Goal: Transaction & Acquisition: Purchase product/service

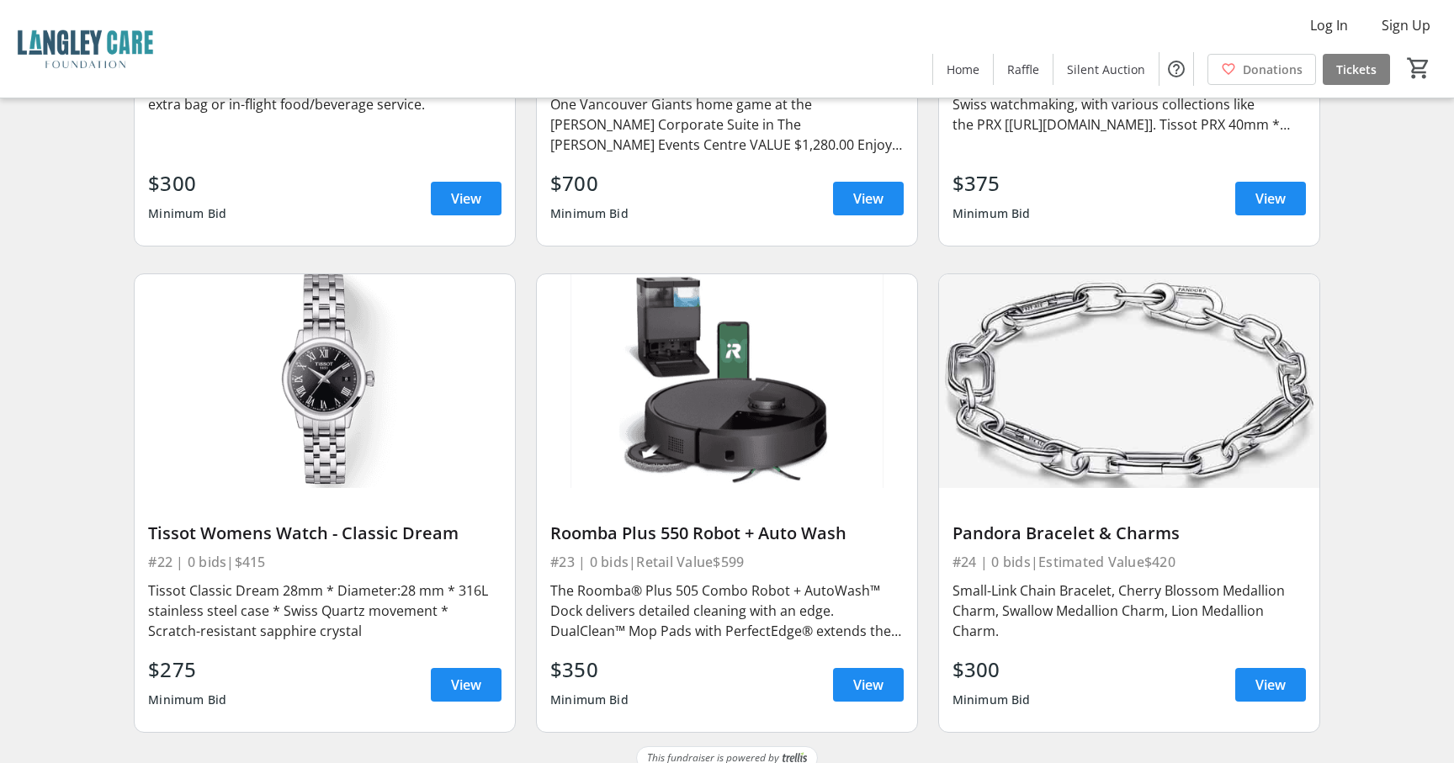
scroll to position [3067, 0]
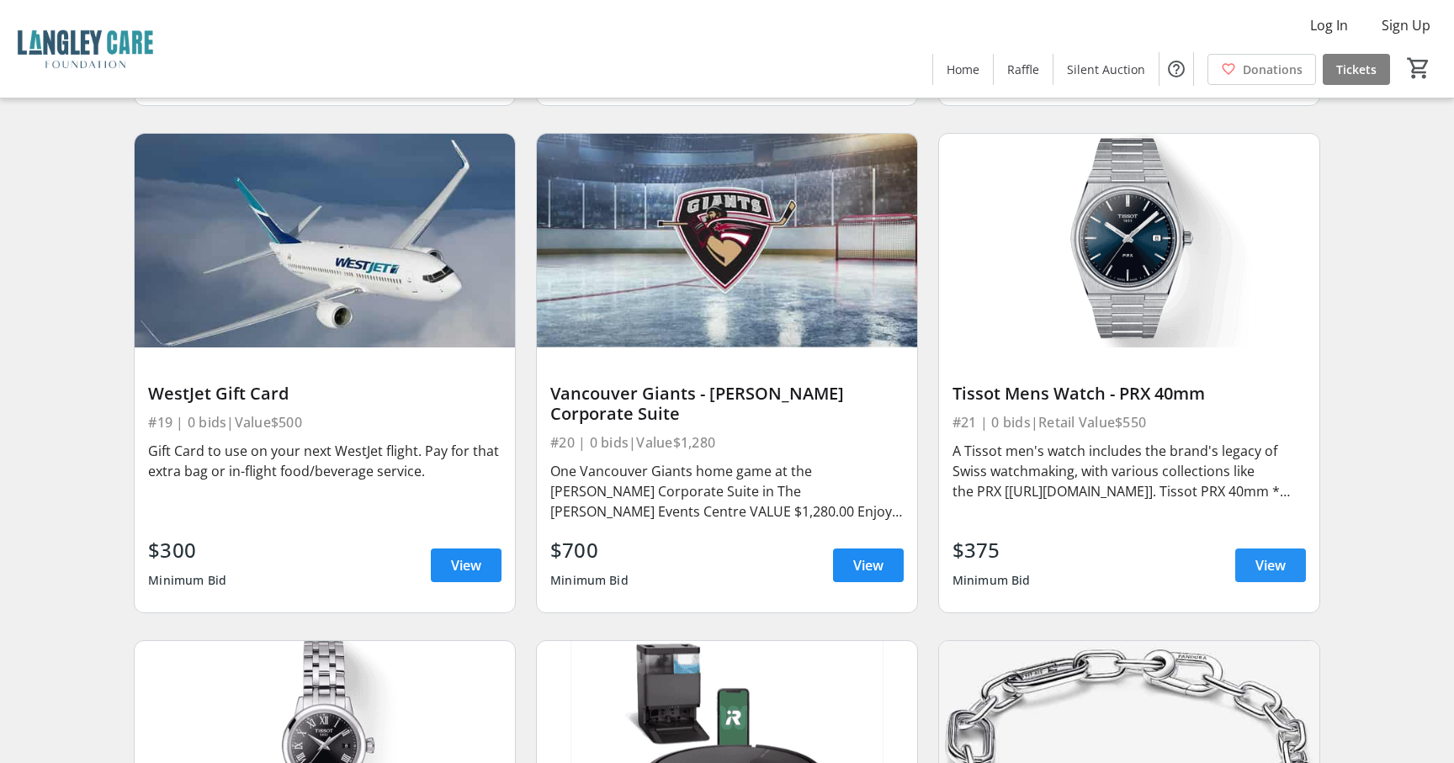
click at [1276, 555] on span "View" at bounding box center [1270, 565] width 30 height 20
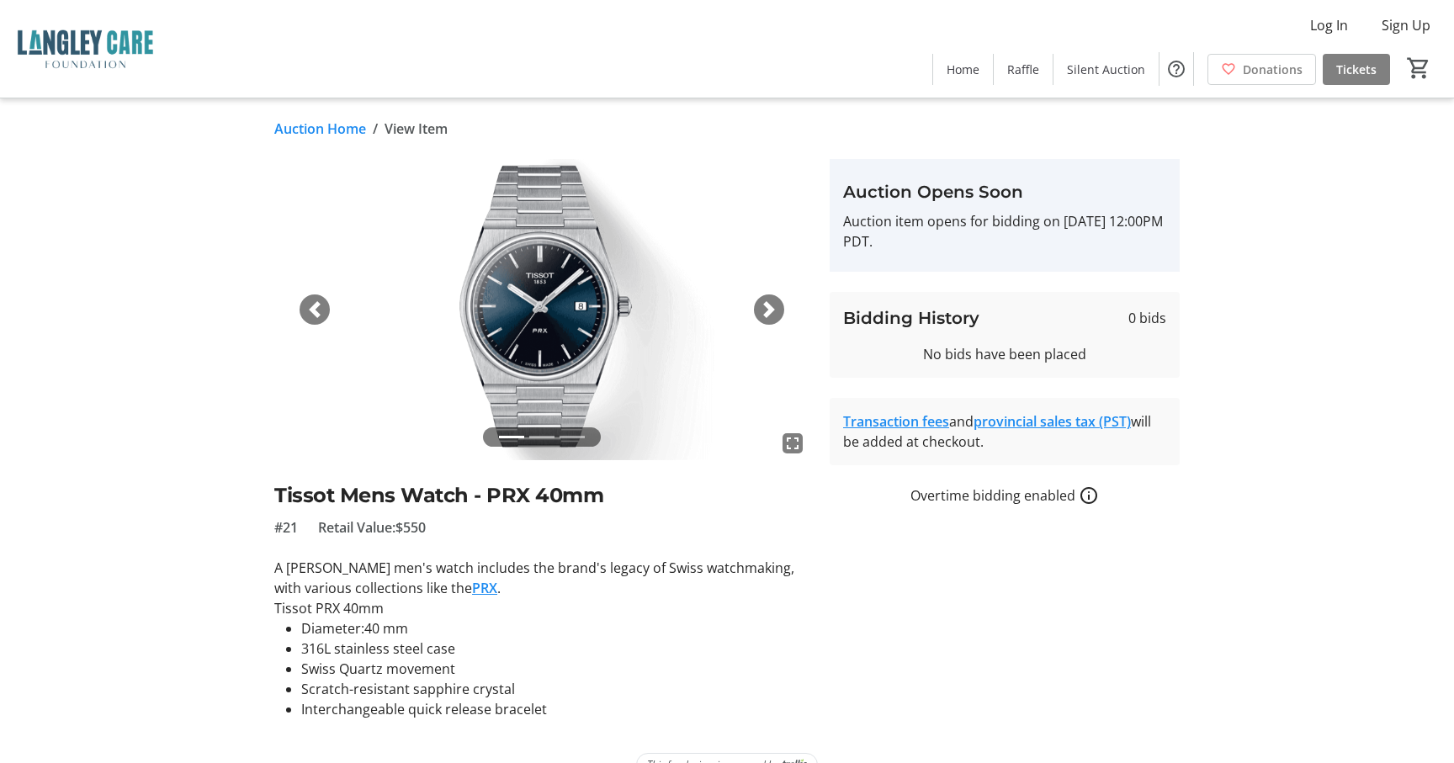
click at [323, 130] on link "Auction Home" at bounding box center [320, 129] width 92 height 20
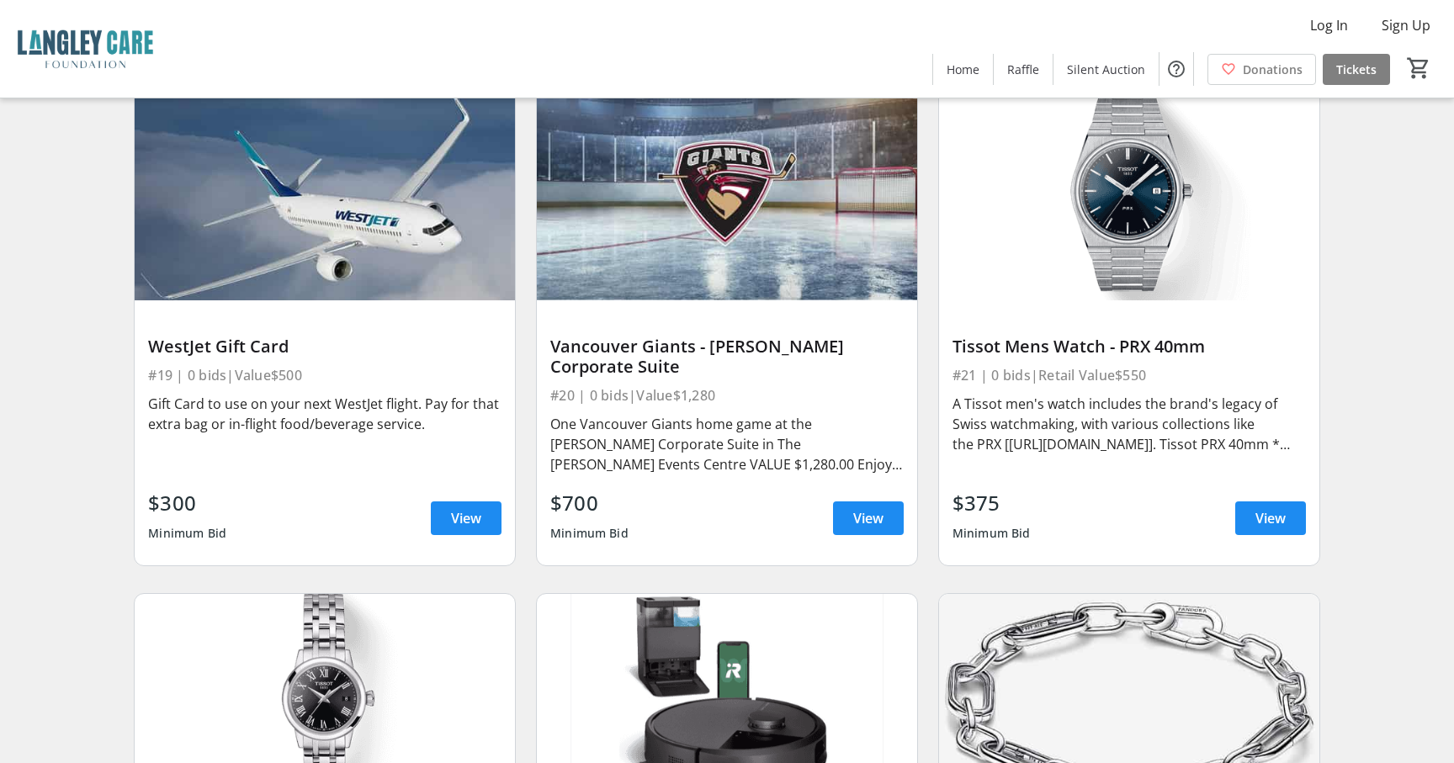
scroll to position [3434, 0]
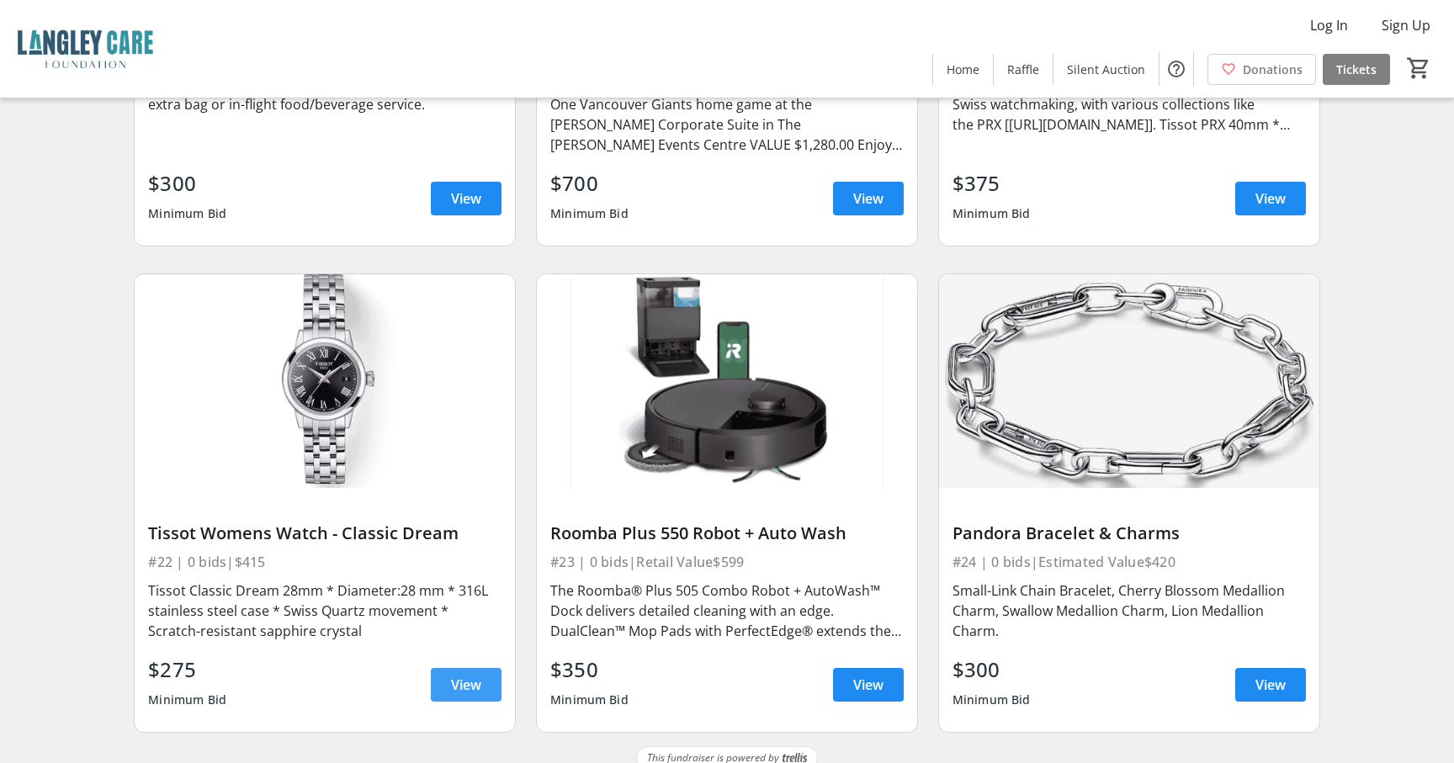
click at [459, 675] on span "View" at bounding box center [466, 685] width 30 height 20
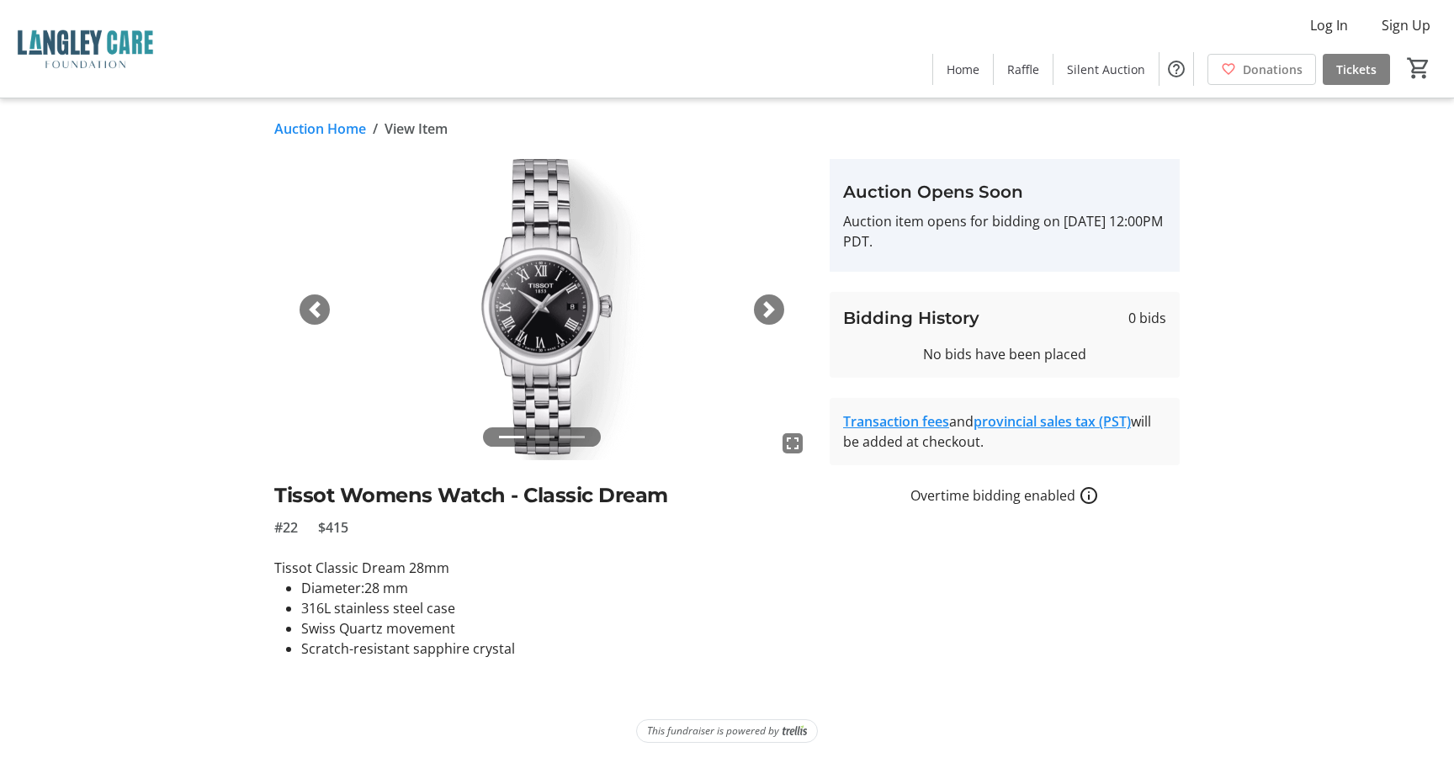
click at [345, 127] on link "Auction Home" at bounding box center [320, 129] width 92 height 20
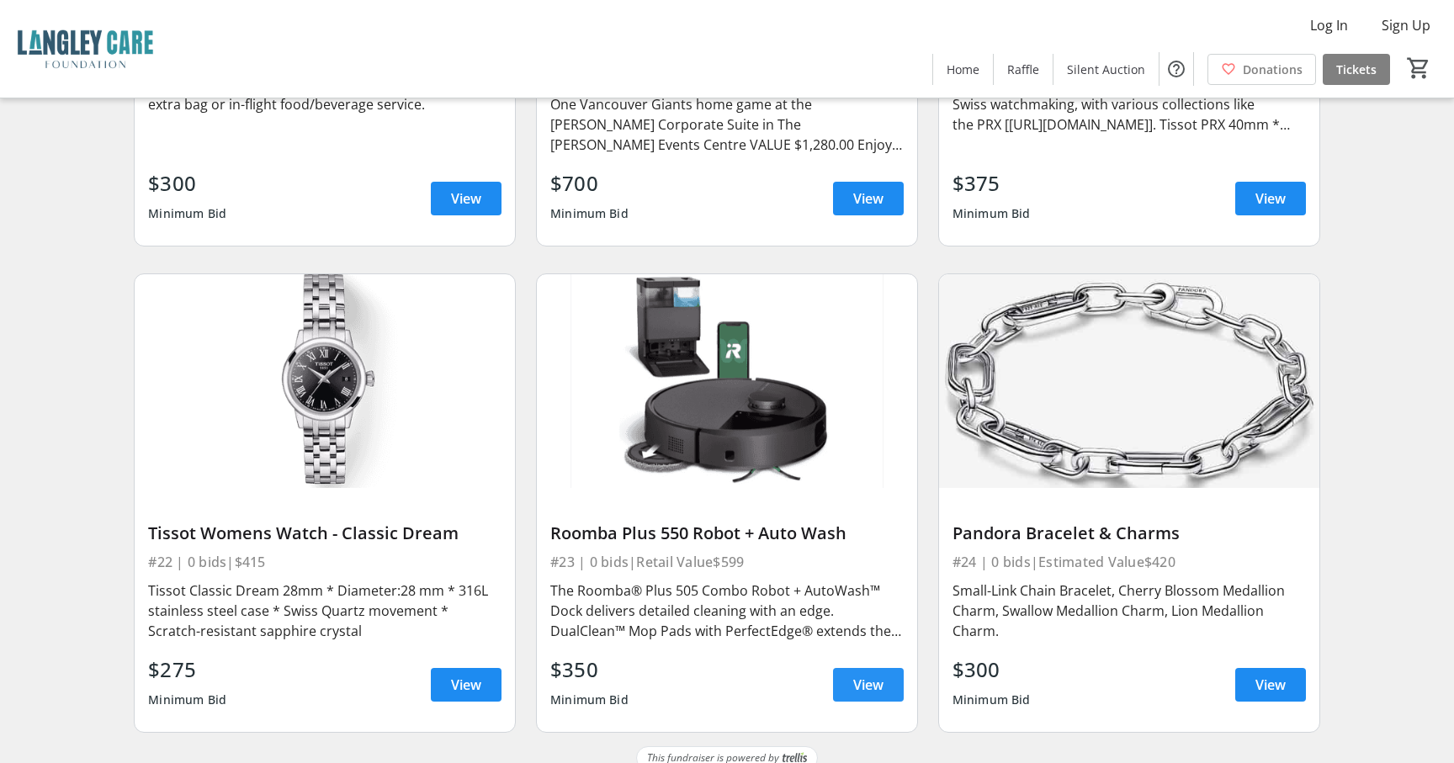
click at [867, 675] on span "View" at bounding box center [868, 685] width 30 height 20
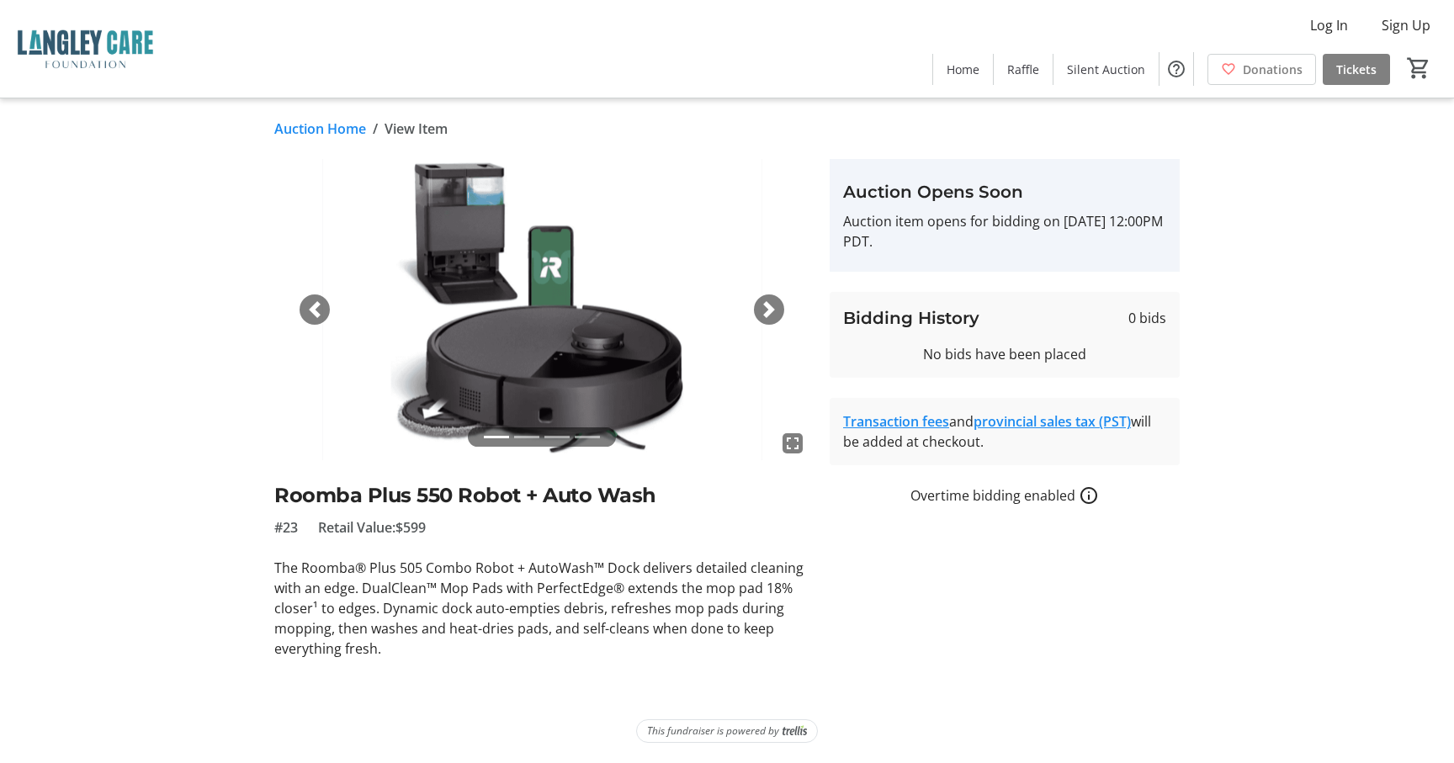
click at [235, 474] on div "fullscreen fullscreen fullscreen fullscreen Previous Next Roomba Plus 550 Robot…" at bounding box center [727, 409] width 1111 height 500
click at [342, 126] on link "Auction Home" at bounding box center [320, 129] width 92 height 20
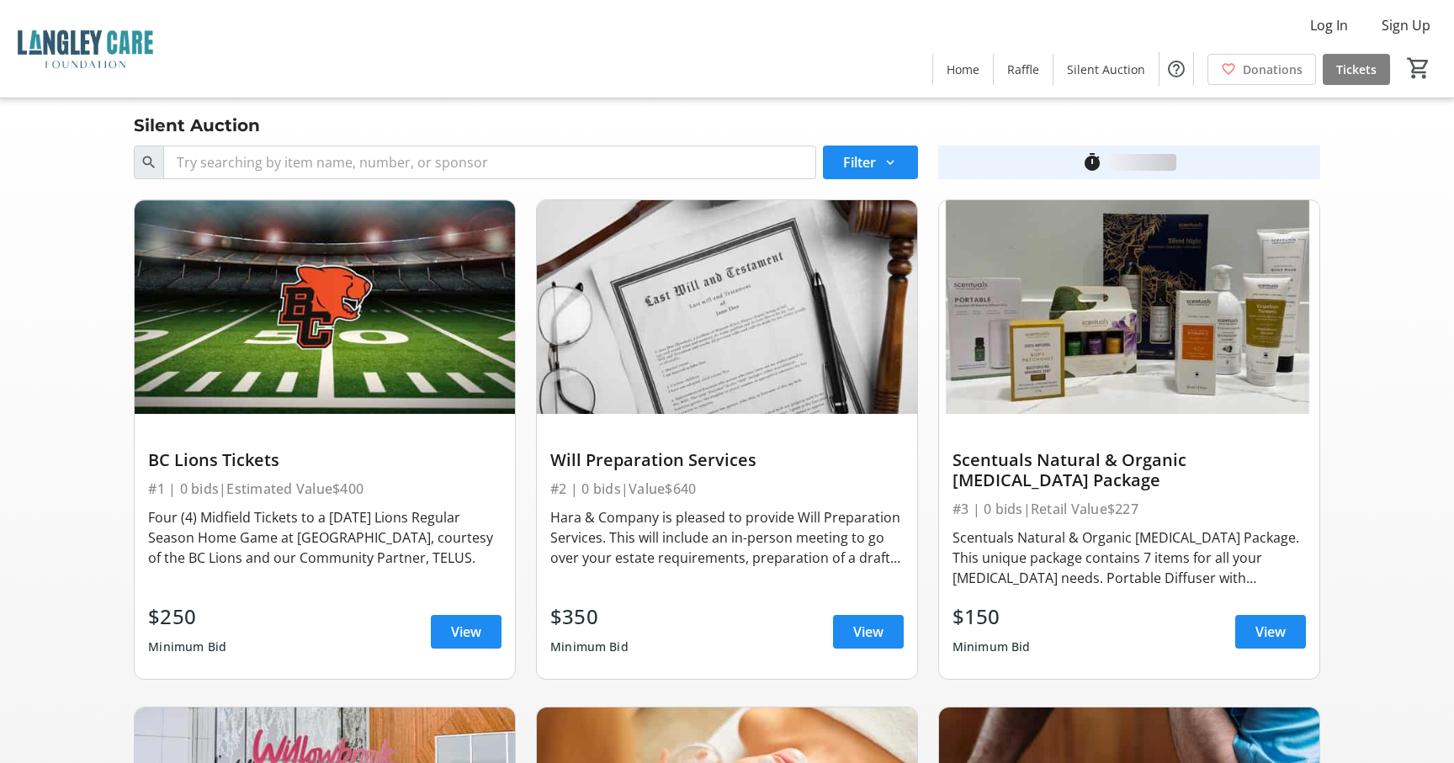
scroll to position [3434, 0]
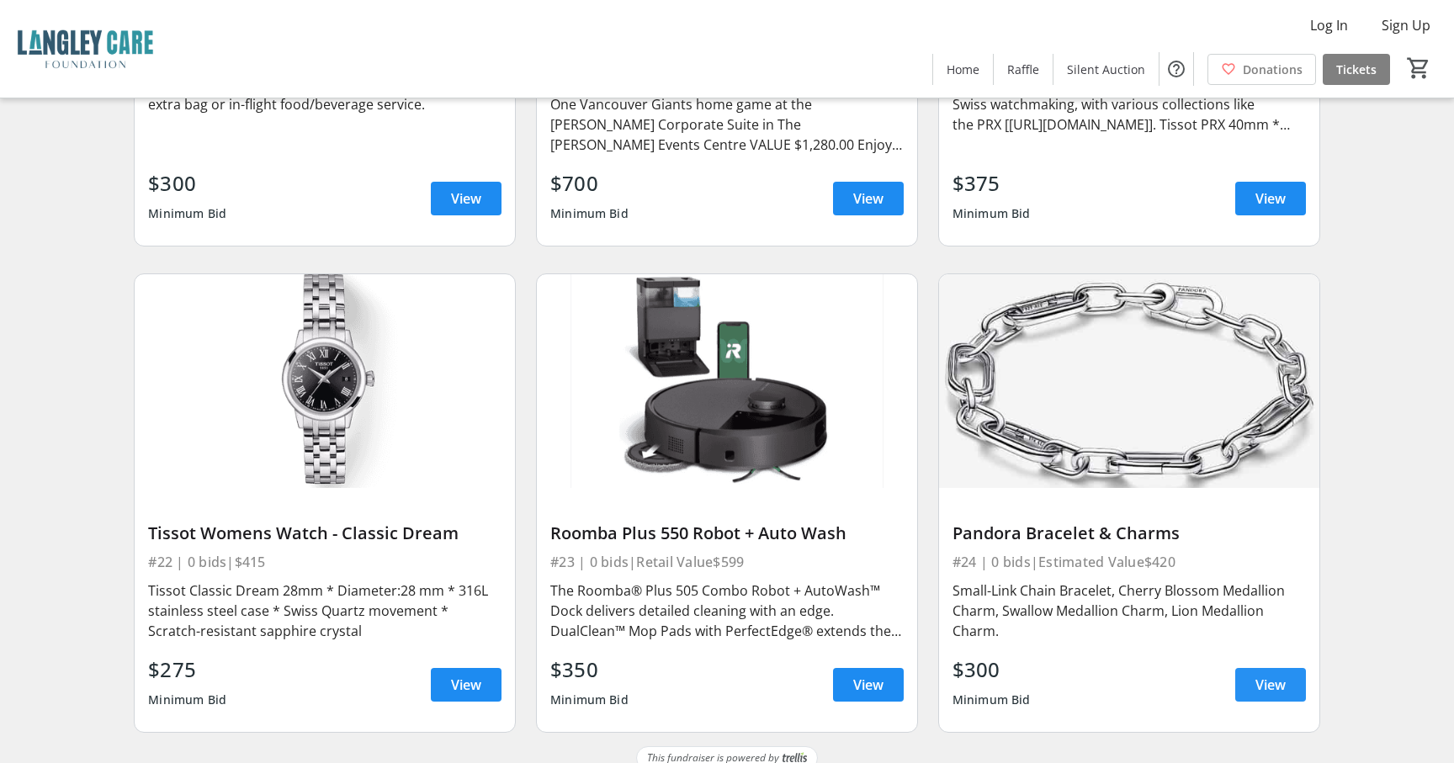
click at [1286, 665] on span at bounding box center [1270, 685] width 71 height 40
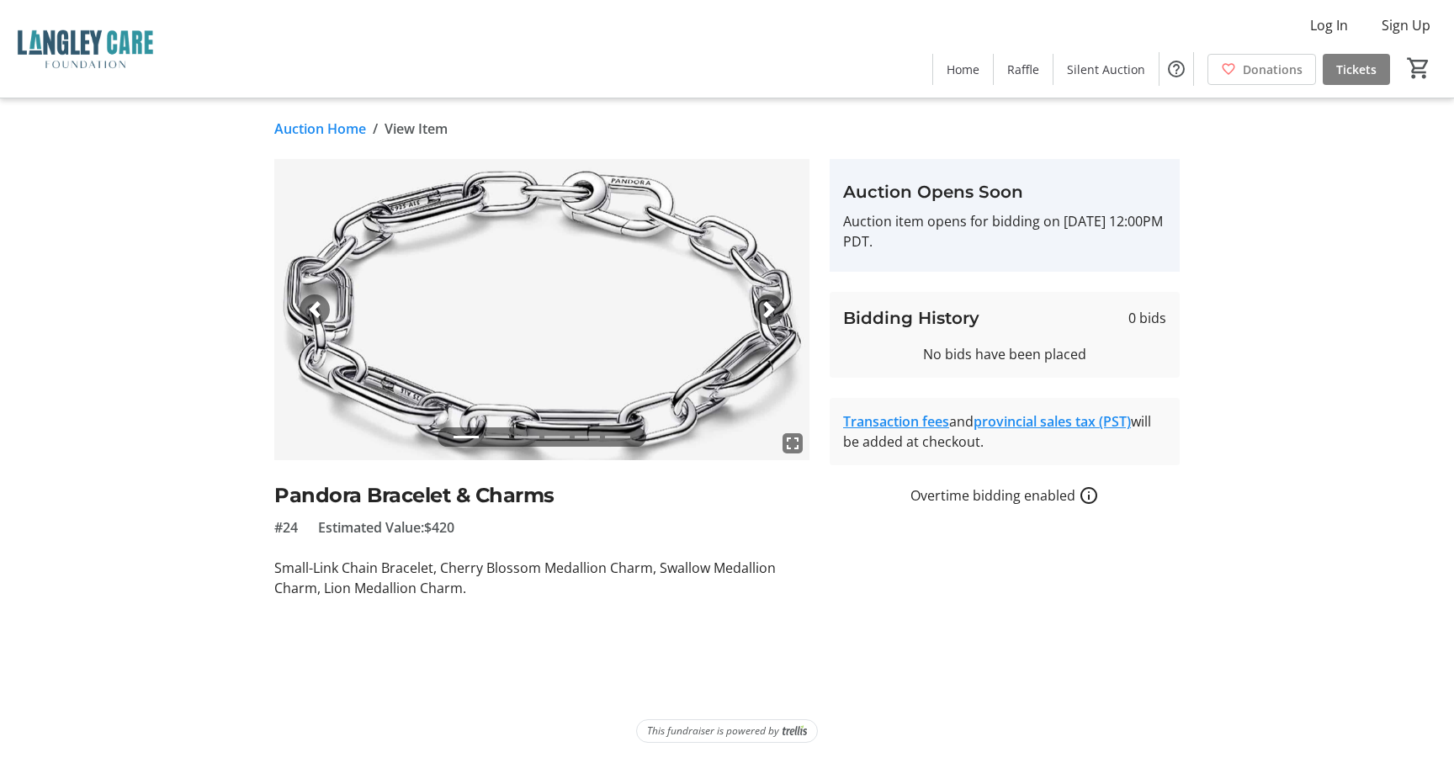
click at [209, 274] on div "fullscreen fullscreen fullscreen fullscreen fullscreen fullscreen Previous Next…" at bounding box center [727, 378] width 1111 height 439
